Goal: Book appointment/travel/reservation

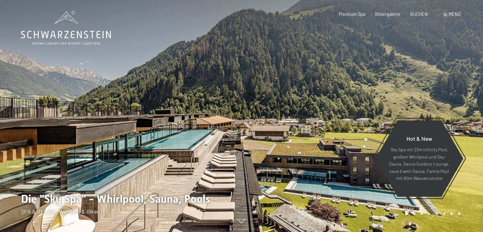
click at [443, 16] on span at bounding box center [445, 14] width 4 height 3
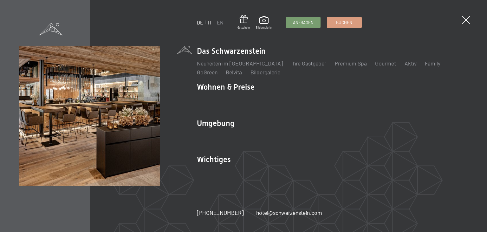
click at [212, 21] on link "IT" at bounding box center [210, 22] width 4 height 6
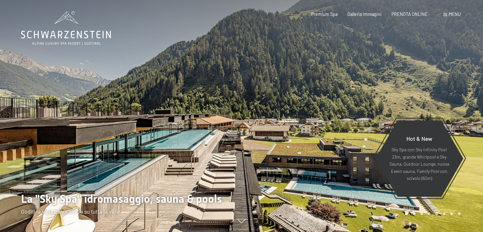
click at [455, 14] on span "Menu" at bounding box center [454, 13] width 12 height 5
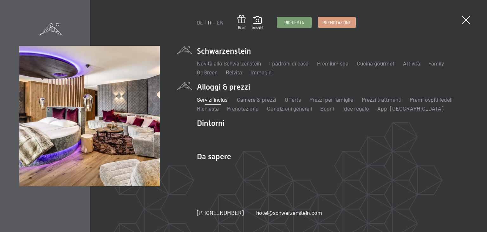
click at [217, 100] on link "Servizi inclusi" at bounding box center [213, 99] width 32 height 7
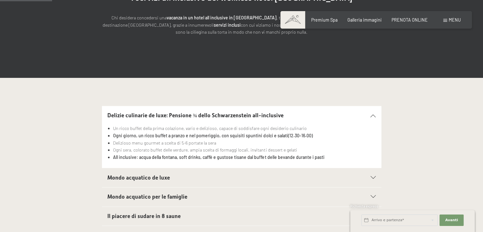
scroll to position [127, 0]
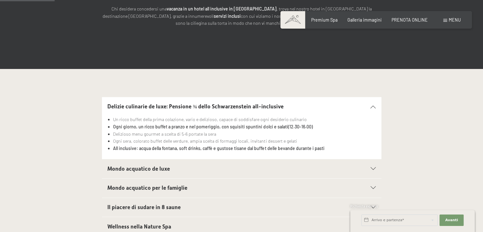
click at [377, 171] on section "Mondo acquatico de luxe Piscina sportiva panoramica da 25 m (30°C) e collegamen…" at bounding box center [241, 169] width 279 height 20
click at [376, 171] on section "Mondo acquatico de luxe Piscina sportiva panoramica da 25 m (30°C) e collegamen…" at bounding box center [241, 169] width 279 height 20
click at [369, 168] on div at bounding box center [369, 168] width 12 height 3
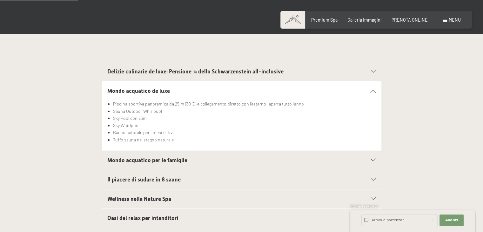
scroll to position [190, 0]
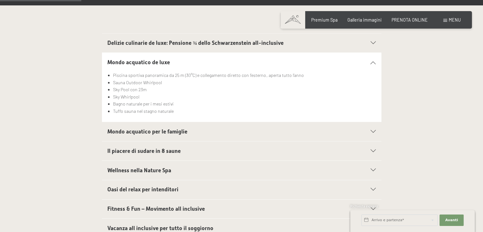
click at [232, 150] on h2 "Il piacere di sudare in 8 saune" at bounding box center [227, 151] width 241 height 8
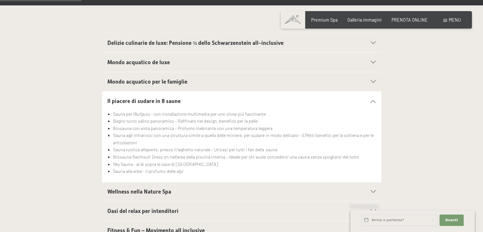
click at [161, 80] on span "Mondo acquatico per le famiglie" at bounding box center [147, 81] width 80 height 6
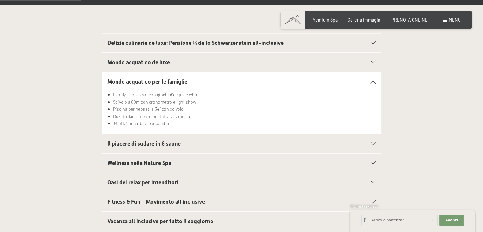
click at [155, 162] on span "Wellness nella Nature Spa" at bounding box center [139, 163] width 64 height 6
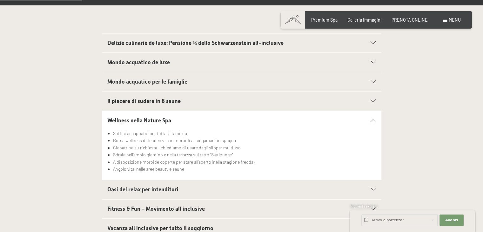
scroll to position [222, 0]
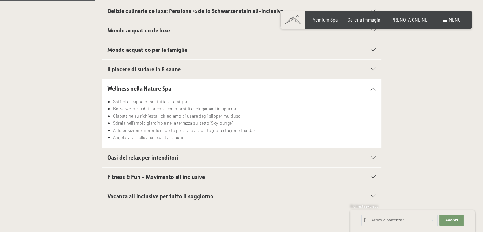
click at [169, 154] on h2 "Oasi del relax per intenditori" at bounding box center [227, 158] width 241 height 8
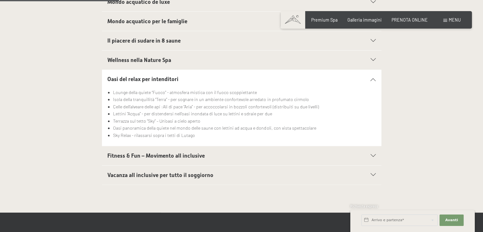
scroll to position [286, 0]
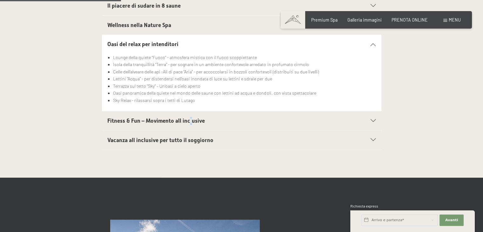
click at [189, 119] on span "Fitness & Fun – Movimento all inclusive" at bounding box center [155, 120] width 97 height 6
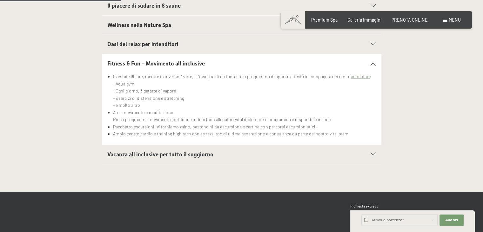
click at [184, 117] on li "Area movimento e meditazione Ricco programma movimento (outdoor e indoor) con a…" at bounding box center [244, 116] width 262 height 14
click at [227, 152] on h2 "Vacanza all inclusive per tutto il soggiorno" at bounding box center [227, 154] width 241 height 8
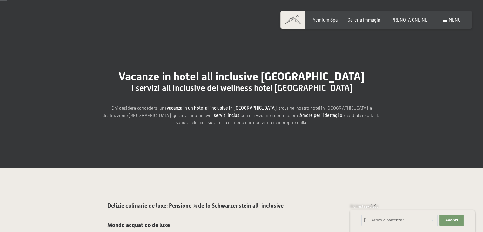
scroll to position [0, 0]
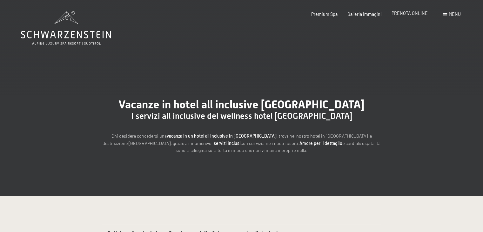
click at [410, 13] on span "PRENOTA ONLINE" at bounding box center [409, 12] width 36 height 5
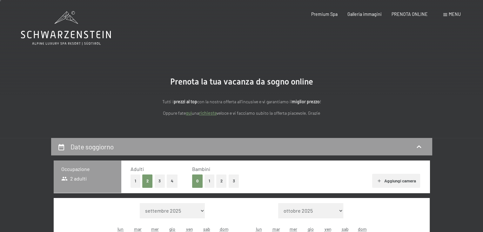
scroll to position [95, 0]
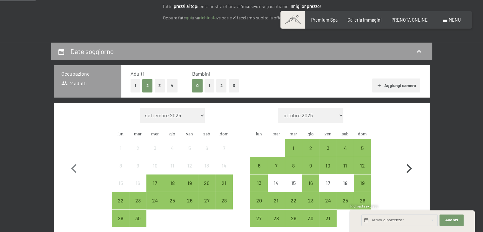
click at [407, 166] on icon "button" at bounding box center [409, 168] width 18 height 18
select select "2025-10-01"
select select "2025-11-01"
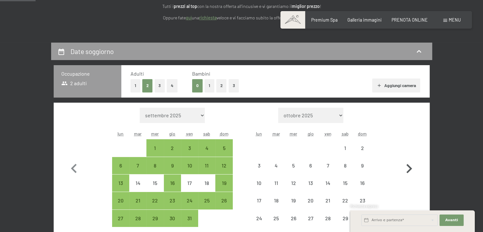
click at [407, 166] on icon "button" at bounding box center [409, 168] width 18 height 18
select select "2025-11-01"
select select "2025-12-01"
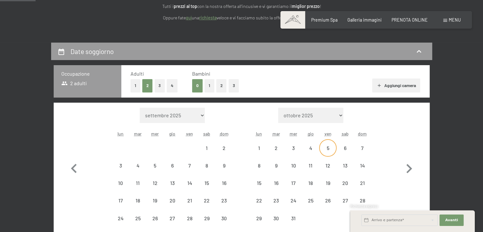
click at [325, 150] on div "5" at bounding box center [328, 153] width 16 height 16
select select "2025-11-01"
select select "2025-12-01"
select select "2025-11-01"
select select "2025-12-01"
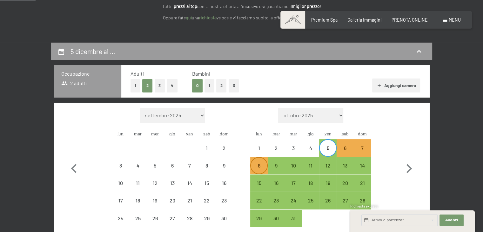
click at [254, 163] on div "8" at bounding box center [259, 171] width 16 height 16
select select "2025-11-01"
select select "2025-12-01"
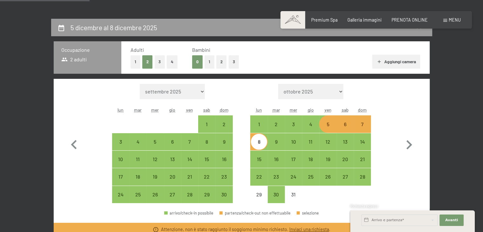
scroll to position [127, 0]
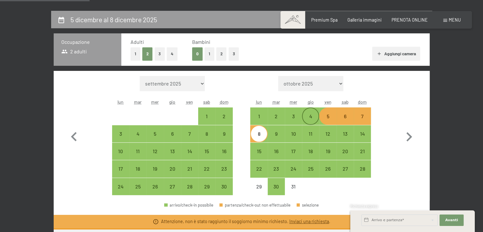
click at [314, 116] on div "4" at bounding box center [310, 122] width 16 height 16
select select "2025-11-01"
select select "2025-12-01"
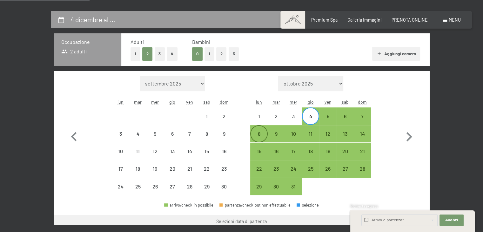
click at [259, 132] on div "8" at bounding box center [259, 139] width 16 height 16
select select "2025-11-01"
select select "2025-12-01"
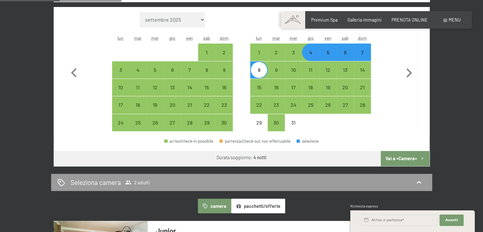
scroll to position [254, 0]
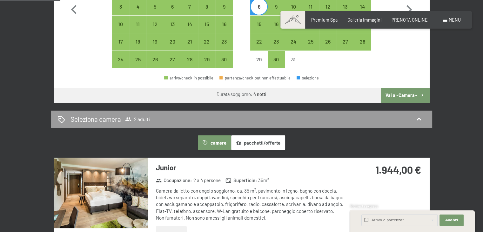
click at [393, 97] on button "Vai a «Camera»" at bounding box center [404, 95] width 49 height 15
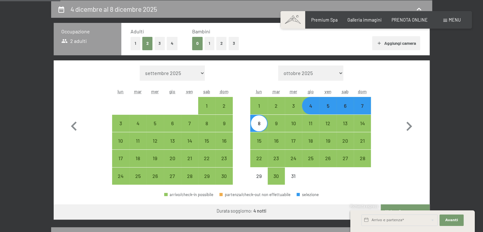
select select "2025-11-01"
select select "2025-12-01"
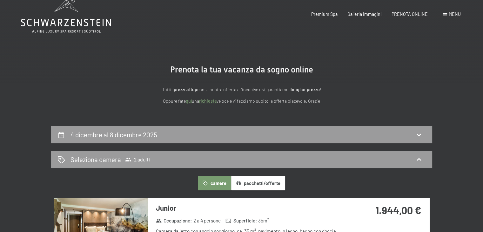
scroll to position [0, 0]
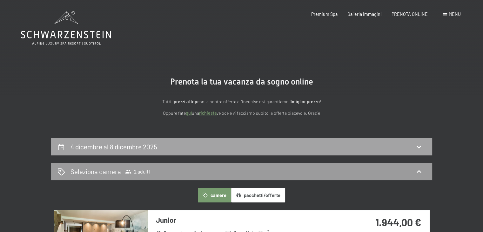
click at [204, 147] on div "4 dicembre al 8 dicembre 2025" at bounding box center [241, 146] width 368 height 9
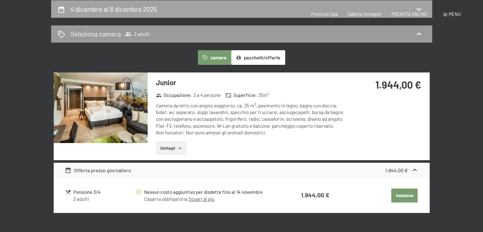
select select "2025-11-01"
select select "2025-12-01"
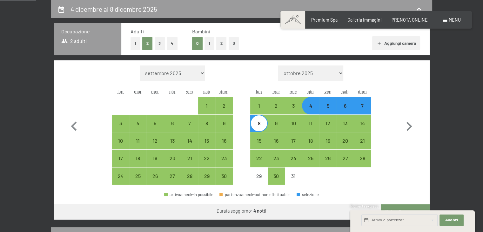
click at [327, 109] on div "5" at bounding box center [328, 111] width 16 height 16
select select "2025-11-01"
select select "2025-12-01"
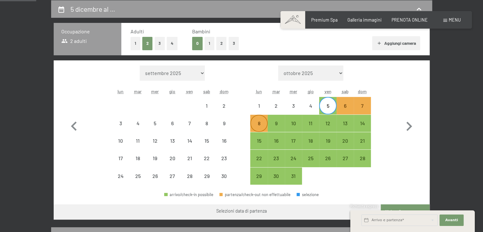
click at [252, 122] on div "8" at bounding box center [259, 129] width 16 height 16
select select "2025-11-01"
select select "2025-12-01"
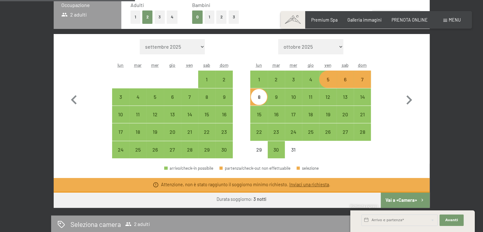
scroll to position [169, 0]
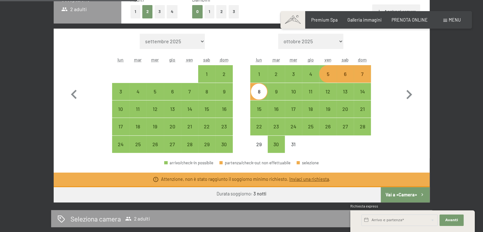
click at [320, 181] on link "Inviaci una richiesta" at bounding box center [309, 178] width 40 height 5
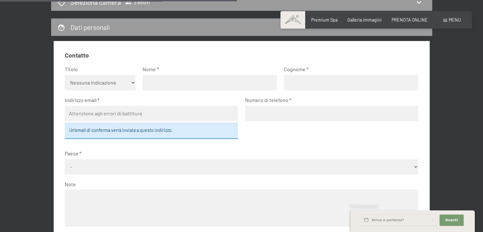
scroll to position [137, 0]
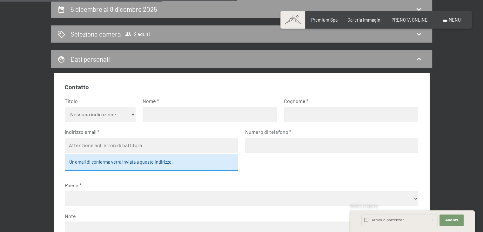
click at [116, 114] on select "Nessuna indicazione Sig.ra Sig." at bounding box center [100, 114] width 71 height 15
select select "f"
click at [65, 107] on select "Nessuna indicazione Sig.ra Sig." at bounding box center [100, 114] width 71 height 15
click at [182, 113] on input "text" at bounding box center [209, 114] width 134 height 15
type input "MARIA CARMELA"
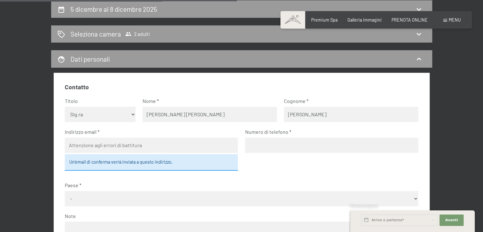
type input "TRICARICO"
type input "maritricarico19@gmail.com"
click at [251, 152] on input "tel" at bounding box center [331, 144] width 173 height 15
type input "3890073326"
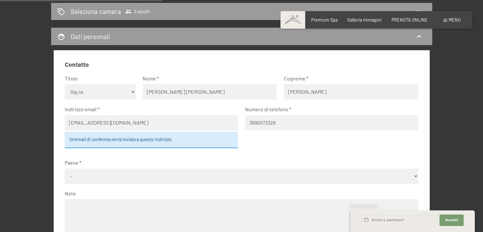
scroll to position [233, 0]
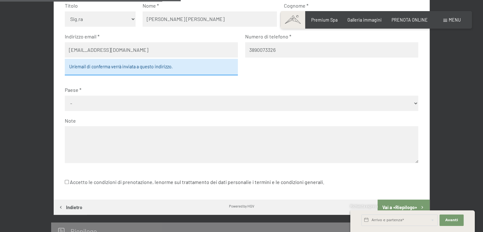
click at [171, 105] on select "- Germania Austria Svizzera Italia Paesi Bassi Belgio Regno Unito Rep. Ceca Pol…" at bounding box center [241, 103] width 353 height 15
select select "ITA"
click at [170, 104] on select "- Germania Austria Svizzera Italia Paesi Bassi Belgio Regno Unito Rep. Ceca Pol…" at bounding box center [241, 103] width 353 height 15
click at [164, 140] on textarea at bounding box center [241, 144] width 353 height 36
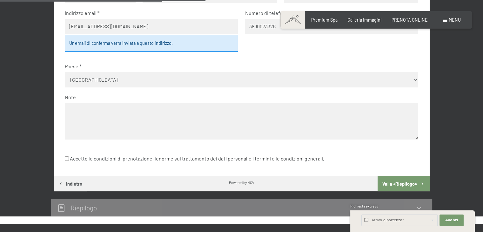
scroll to position [264, 0]
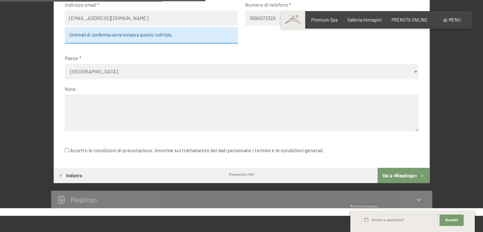
click at [66, 149] on input "Accetto le condizioni di prenotazione, le norme sul trattamento dei dati person…" at bounding box center [67, 150] width 4 height 4
checkbox input "true"
click at [396, 171] on button "Vai a «Riepilogo»" at bounding box center [403, 175] width 52 height 15
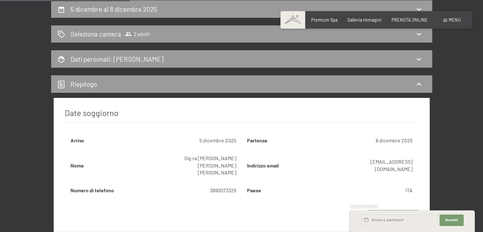
scroll to position [169, 0]
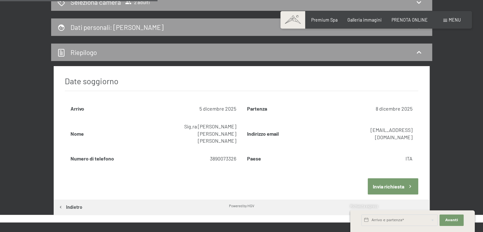
click at [410, 178] on button "Invia richiesta" at bounding box center [392, 186] width 50 height 16
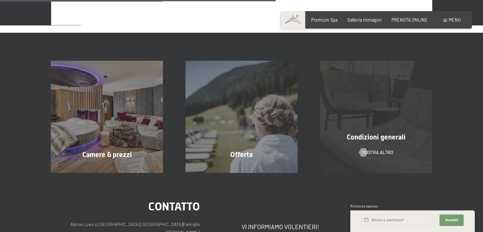
scroll to position [391, 0]
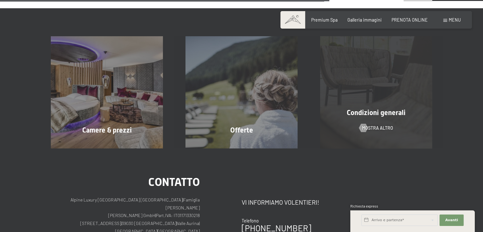
click at [358, 121] on div "Condizioni generali mostra altro" at bounding box center [375, 92] width 135 height 112
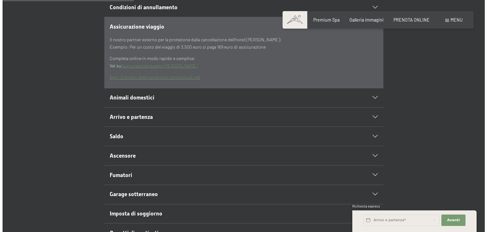
scroll to position [254, 0]
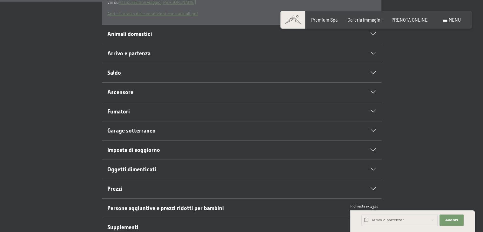
click at [118, 185] on span "Prezzi" at bounding box center [114, 188] width 15 height 6
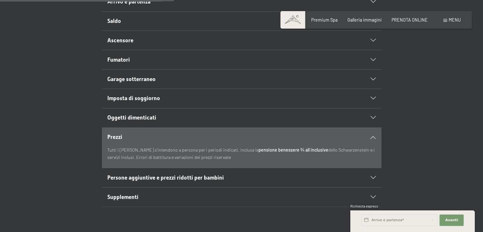
click at [444, 20] on span at bounding box center [445, 20] width 4 height 3
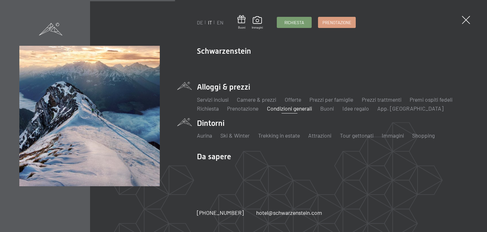
click at [206, 123] on li "Dintorni Aurina Ski & Winter Sci Scuola di sci Trekking in estate Escursioni Bi…" at bounding box center [332, 132] width 271 height 28
click at [202, 137] on link "Aurina" at bounding box center [204, 135] width 15 height 7
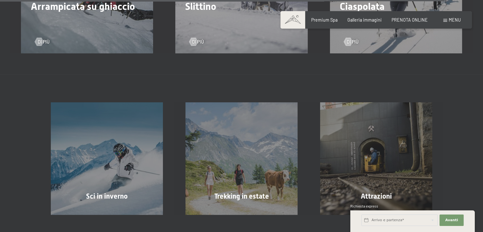
scroll to position [1809, 0]
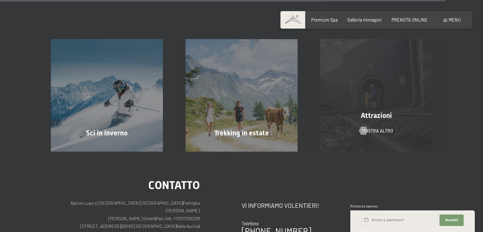
click at [376, 105] on div "Attrazioni mostra altro" at bounding box center [375, 95] width 135 height 112
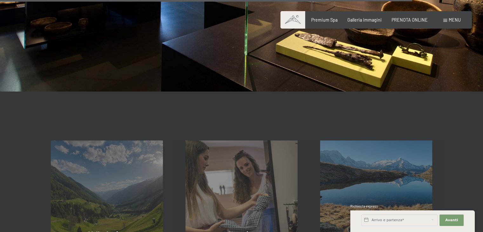
scroll to position [1238, 0]
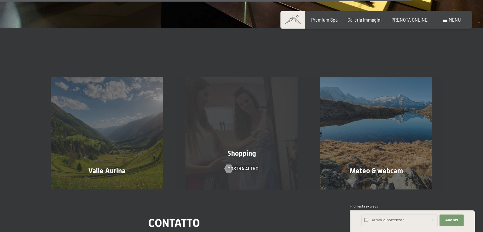
click at [274, 96] on div "Shopping mostra altro" at bounding box center [241, 133] width 135 height 112
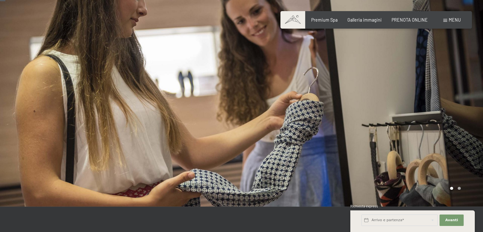
scroll to position [127, 0]
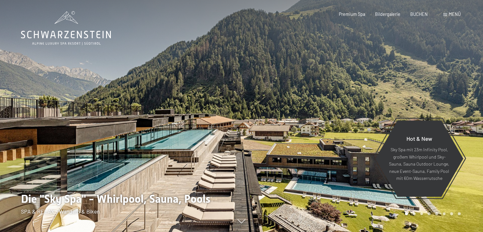
click at [453, 14] on span "Menü" at bounding box center [454, 13] width 12 height 5
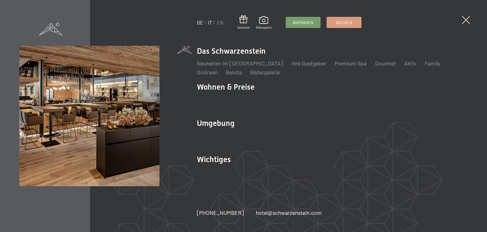
click at [208, 23] on link "IT" at bounding box center [210, 22] width 4 height 6
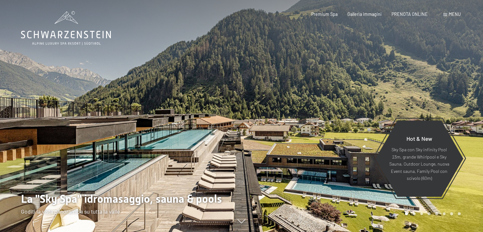
click at [453, 16] on span "Menu" at bounding box center [454, 13] width 12 height 5
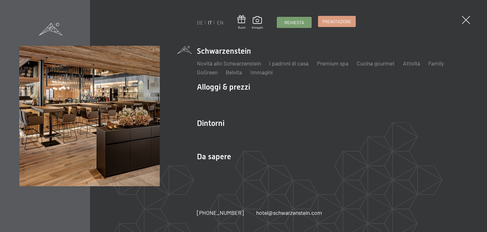
click at [340, 22] on span "Prenotazione" at bounding box center [337, 22] width 29 height 6
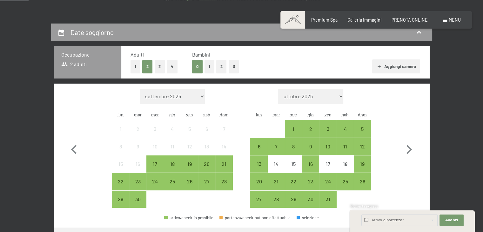
scroll to position [127, 0]
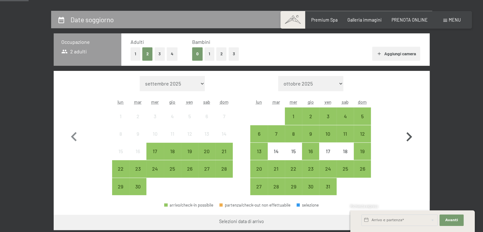
click at [411, 135] on icon "button" at bounding box center [409, 137] width 18 height 18
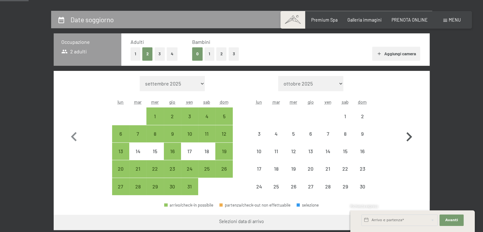
select select "[DATE]"
click at [411, 135] on icon "button" at bounding box center [409, 137] width 18 height 18
select select "[DATE]"
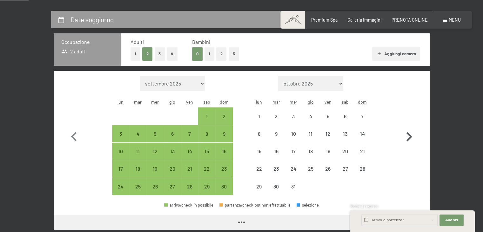
click at [411, 135] on icon "button" at bounding box center [409, 137] width 18 height 18
select select "[DATE]"
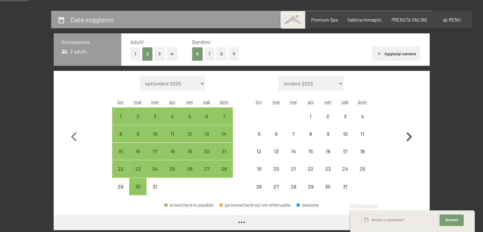
select select "[DATE]"
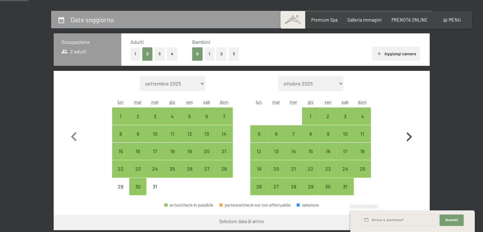
click at [411, 135] on icon "button" at bounding box center [409, 137] width 18 height 18
select select "[DATE]"
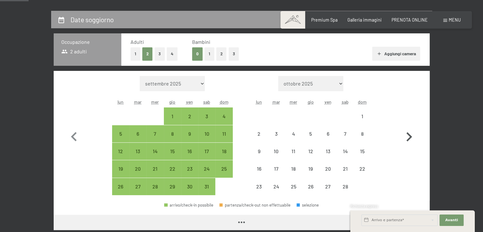
click at [411, 135] on icon "button" at bounding box center [409, 137] width 18 height 18
select select "[DATE]"
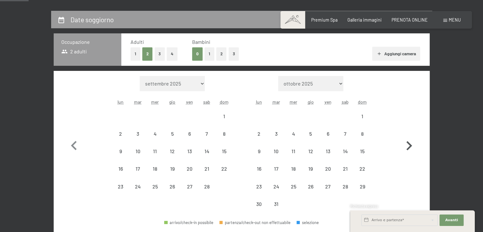
click at [411, 135] on button "button" at bounding box center [409, 144] width 18 height 137
select select "[DATE]"
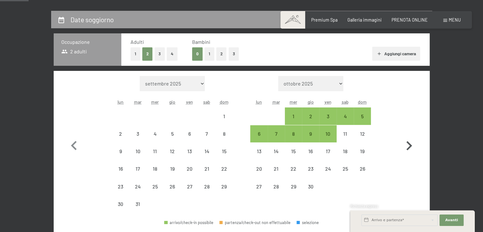
select select "[DATE]"
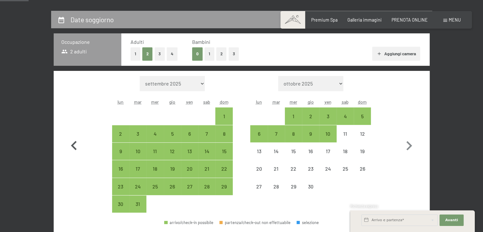
click at [75, 143] on icon "button" at bounding box center [74, 145] width 18 height 18
select select "[DATE]"
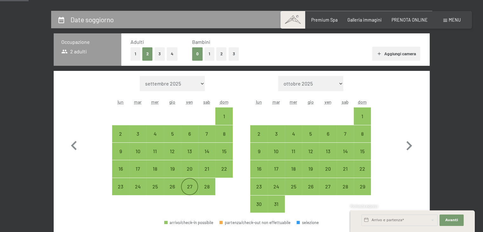
click at [194, 186] on div "27" at bounding box center [190, 192] width 16 height 16
select select "[DATE]"
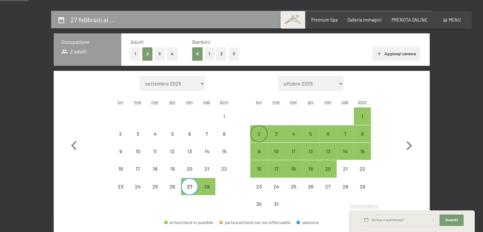
click at [259, 133] on div "2" at bounding box center [259, 139] width 16 height 16
select select "[DATE]"
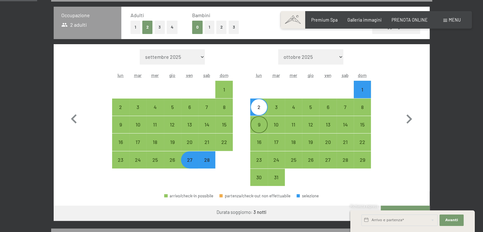
scroll to position [159, 0]
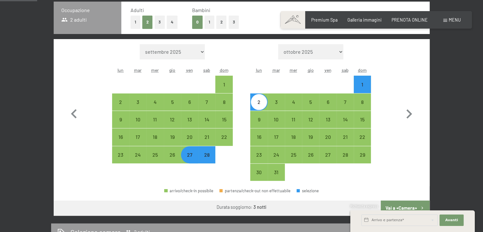
click at [405, 202] on button "Vai a «Camera»" at bounding box center [404, 207] width 49 height 15
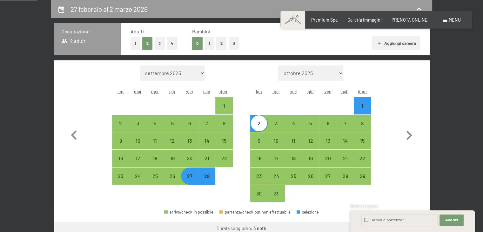
select select "[DATE]"
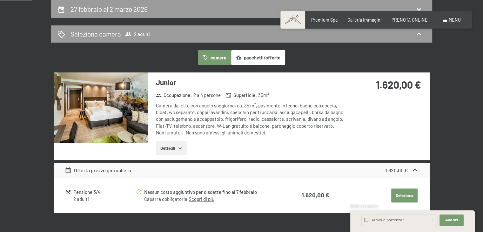
click at [123, 87] on img at bounding box center [101, 107] width 94 height 70
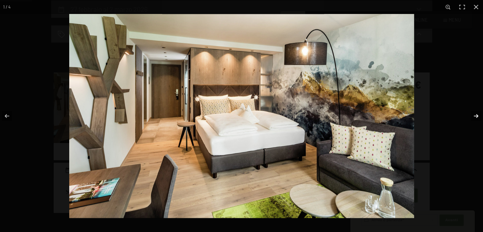
click at [476, 115] on button "button" at bounding box center [471, 116] width 22 height 32
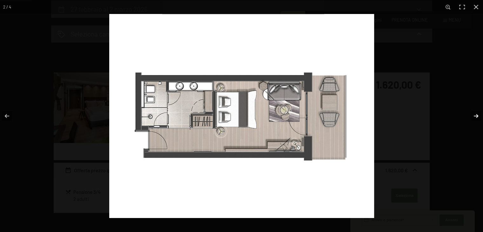
click at [476, 115] on button "button" at bounding box center [471, 116] width 22 height 32
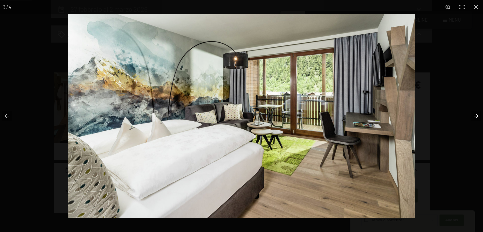
click at [476, 115] on button "button" at bounding box center [471, 116] width 22 height 32
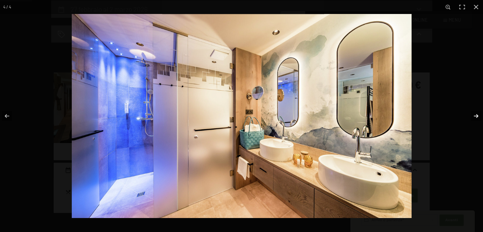
click at [476, 115] on button "button" at bounding box center [471, 116] width 22 height 32
